Goal: Information Seeking & Learning: Learn about a topic

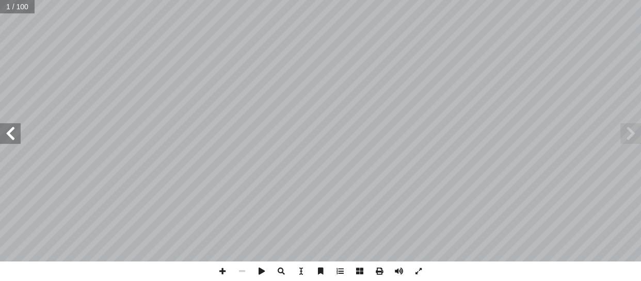
click at [17, 13] on div "العلم والحياة ورقة: أ أ ّ ال ُ فريق يرحمك الله أ أ الذي - التي [PERSON_NAME] أ …" at bounding box center [320, 140] width 641 height 281
click at [18, 9] on input "text" at bounding box center [17, 6] width 35 height 13
type input "**"
click at [9, 134] on span at bounding box center [10, 133] width 21 height 21
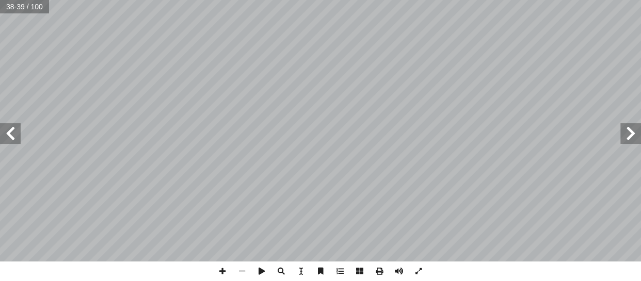
click at [3, 136] on span at bounding box center [10, 133] width 21 height 21
click at [15, 135] on span at bounding box center [10, 133] width 21 height 21
click at [0, 129] on span at bounding box center [10, 133] width 21 height 21
click at [1, 128] on span at bounding box center [10, 133] width 21 height 21
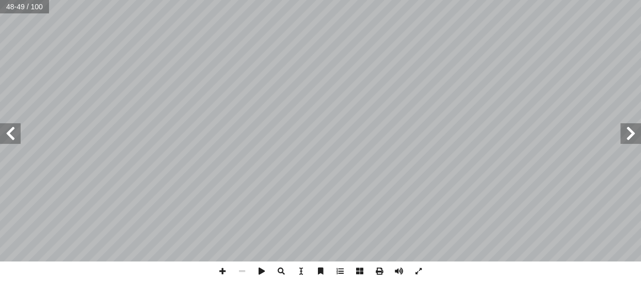
click at [627, 134] on span at bounding box center [631, 133] width 21 height 21
click at [221, 276] on span at bounding box center [223, 272] width 20 height 20
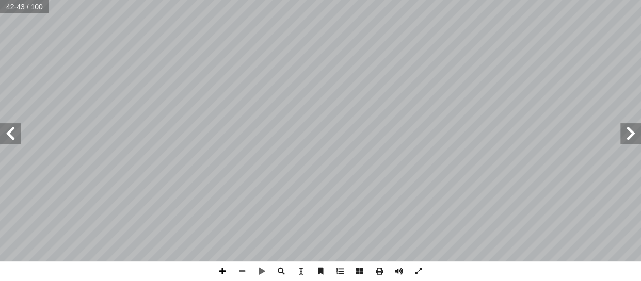
click at [220, 269] on span at bounding box center [223, 272] width 20 height 20
click at [225, 268] on span at bounding box center [223, 272] width 20 height 20
click at [243, 274] on span at bounding box center [242, 272] width 20 height 20
